Goal: Navigation & Orientation: Find specific page/section

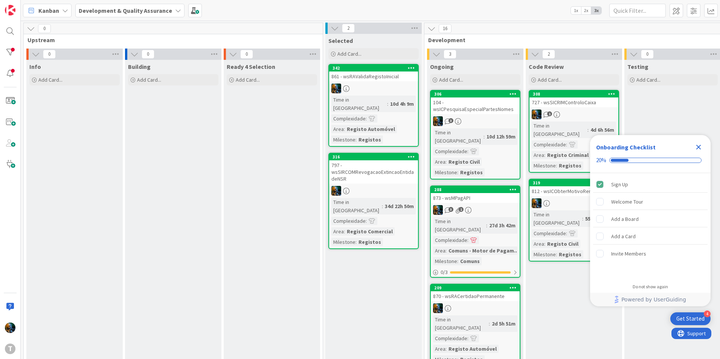
click at [702, 147] on icon "Close Checklist" at bounding box center [698, 147] width 9 height 9
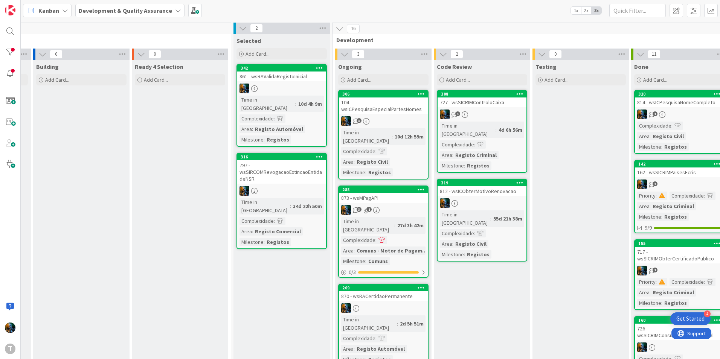
scroll to position [0, 92]
click at [368, 118] on div "3" at bounding box center [383, 121] width 89 height 10
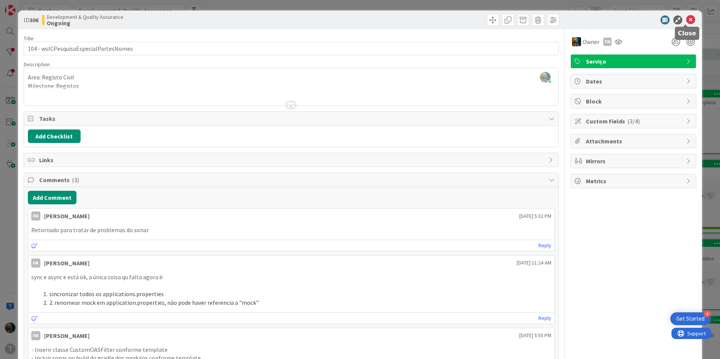
click at [686, 22] on icon at bounding box center [690, 19] width 9 height 9
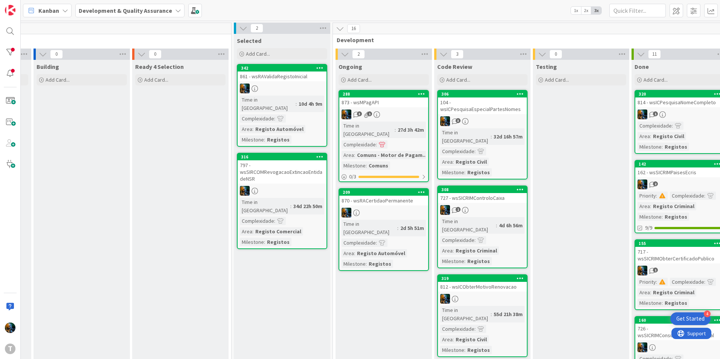
click at [674, 109] on link "320 814 - wsICPesquisaNomeCompleto 1 Complexidade : Area : Registo Civil Milest…" at bounding box center [680, 122] width 90 height 64
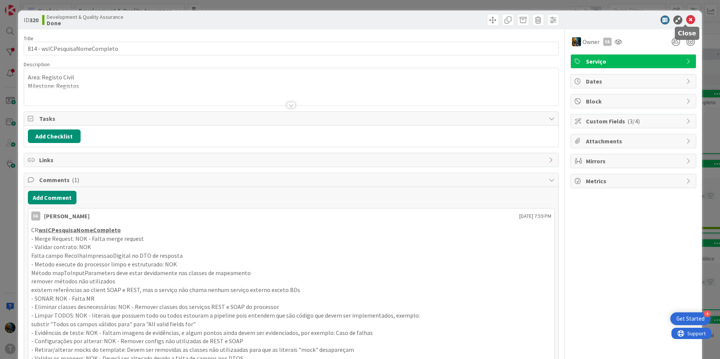
click at [686, 20] on icon at bounding box center [690, 19] width 9 height 9
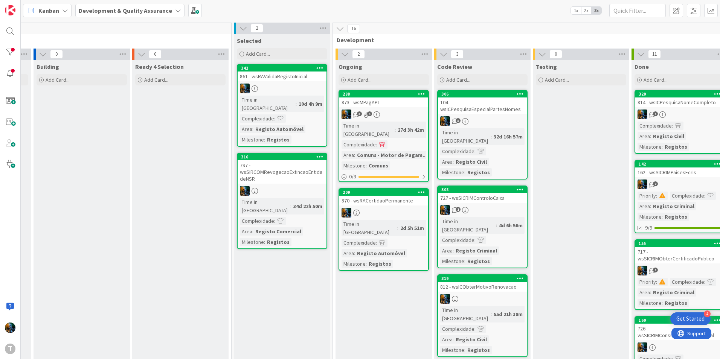
click at [509, 217] on div "Time in Column : 4d 6h 56m Complexidade : Area : Registo Criminal Milestone : R…" at bounding box center [482, 241] width 84 height 48
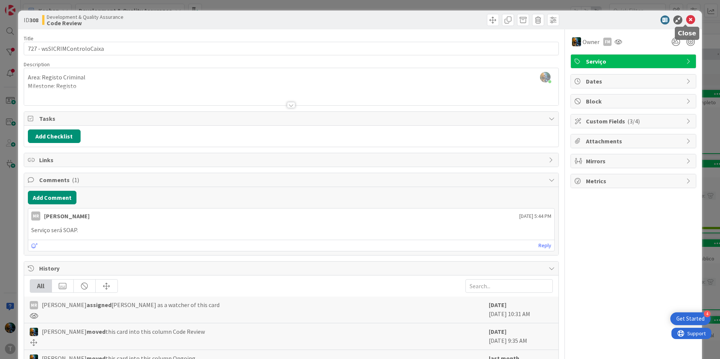
click at [686, 21] on icon at bounding box center [690, 19] width 9 height 9
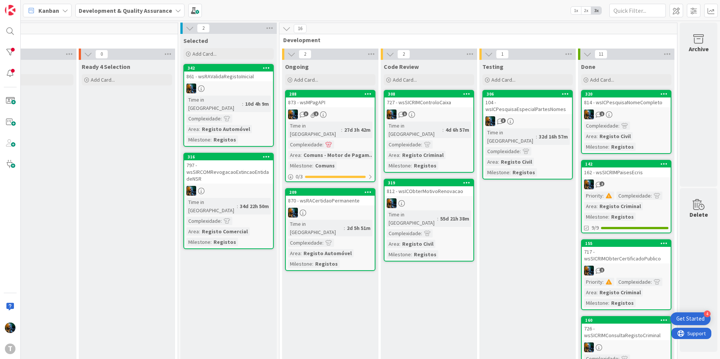
scroll to position [0, 151]
